Goal: Transaction & Acquisition: Download file/media

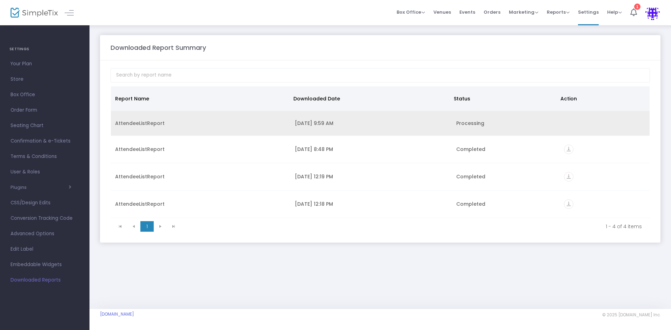
click at [231, 123] on div "AttendeeListReport" at bounding box center [200, 123] width 171 height 7
click at [231, 122] on div "AttendeeListReport" at bounding box center [200, 123] width 171 height 7
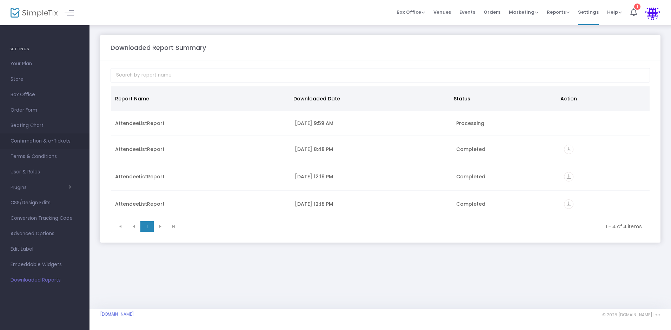
click at [39, 141] on span "Confirmation & e-Tickets" at bounding box center [45, 140] width 68 height 9
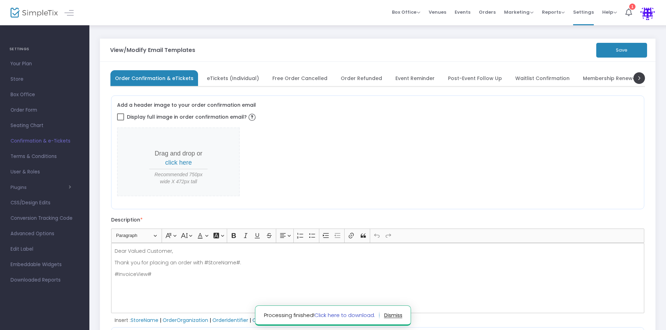
click at [362, 316] on link "Click here to download." at bounding box center [345, 314] width 61 height 7
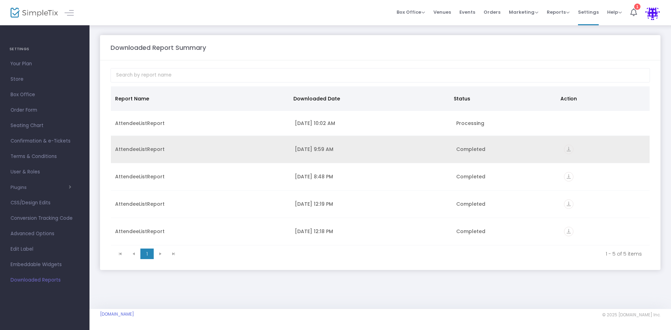
click at [569, 146] on icon "vertical_align_bottom" at bounding box center [568, 149] width 9 height 9
